Goal: Task Accomplishment & Management: Use online tool/utility

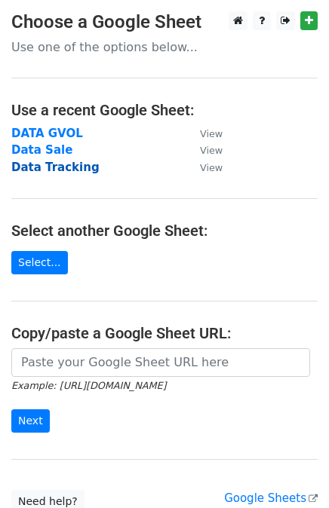
click at [50, 170] on strong "Data Tracking" at bounding box center [55, 168] width 88 height 14
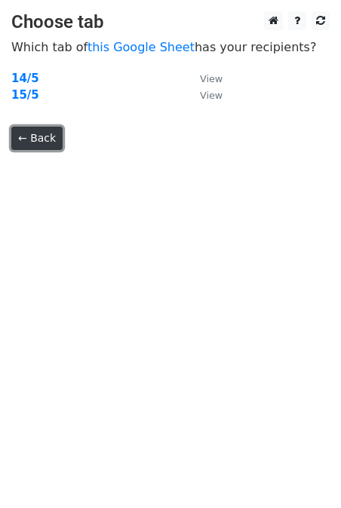
click at [29, 130] on link "← Back" at bounding box center [36, 138] width 51 height 23
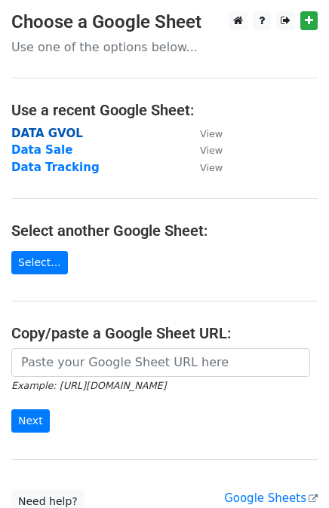
click at [50, 129] on strong "DATA GVOL" at bounding box center [47, 134] width 72 height 14
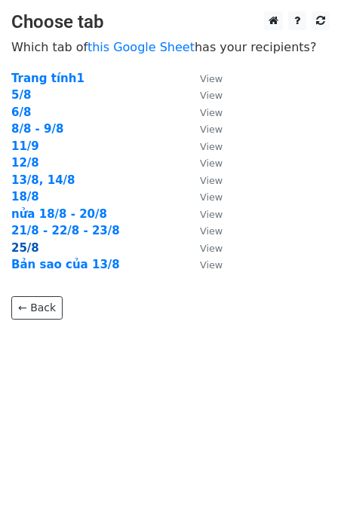
click at [24, 247] on strong "25/8" at bounding box center [25, 248] width 28 height 14
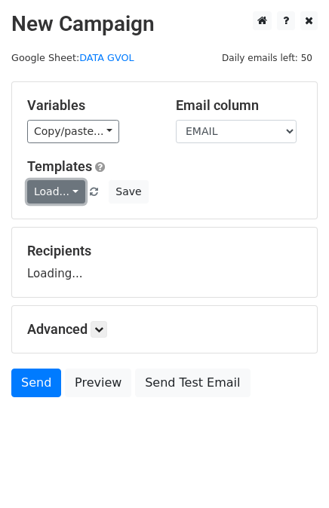
click at [63, 189] on link "Load..." at bounding box center [56, 191] width 58 height 23
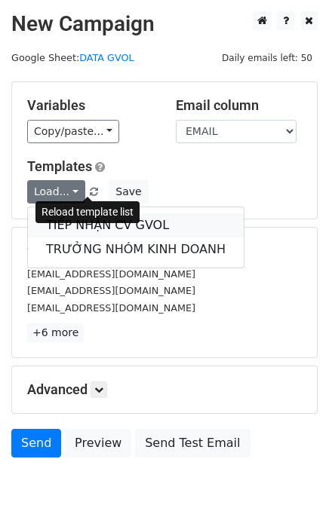
click at [87, 213] on link "TIẾP NHẬN CV GVOL" at bounding box center [136, 225] width 216 height 24
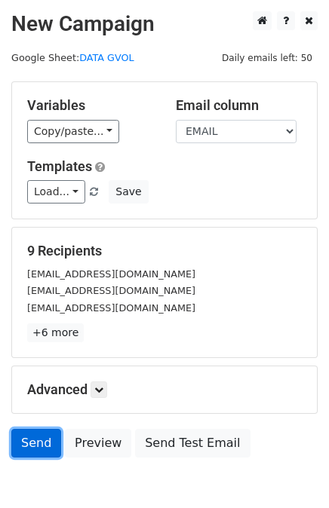
click at [35, 436] on link "Send" at bounding box center [36, 443] width 50 height 29
